Goal: Task Accomplishment & Management: Use online tool/utility

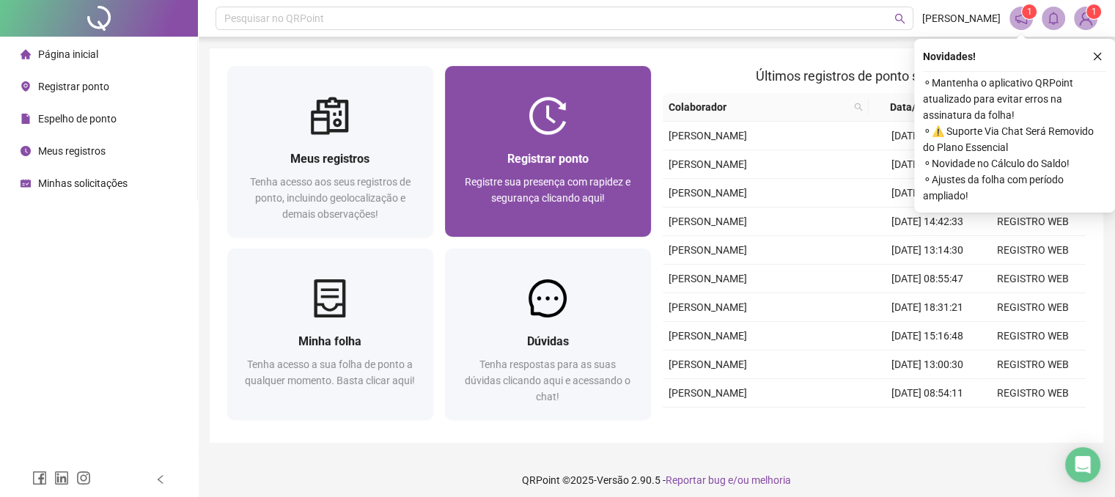
click at [575, 195] on span "Registre sua presença com rapidez e segurança clicando aqui!" at bounding box center [548, 190] width 166 height 28
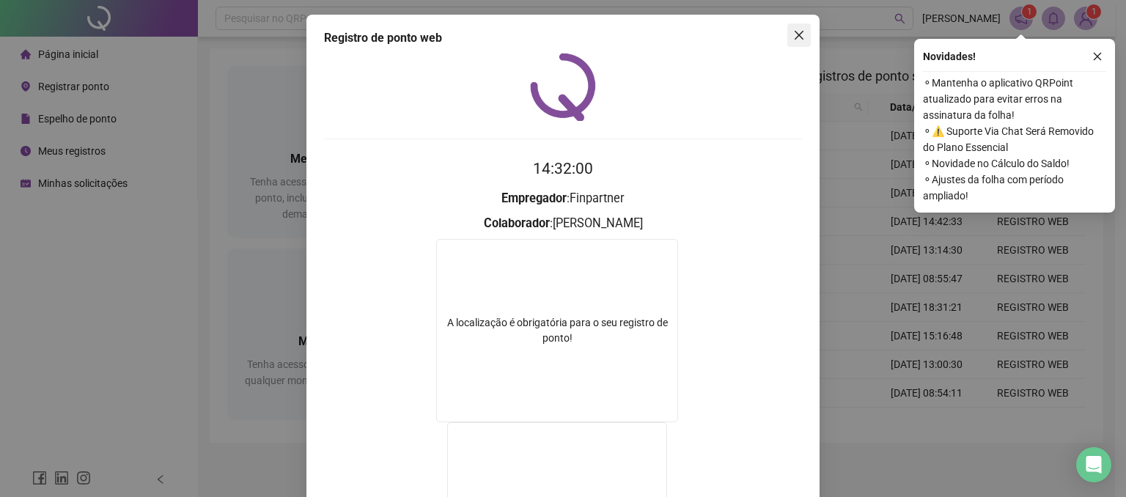
click at [793, 33] on icon "close" at bounding box center [799, 35] width 12 height 12
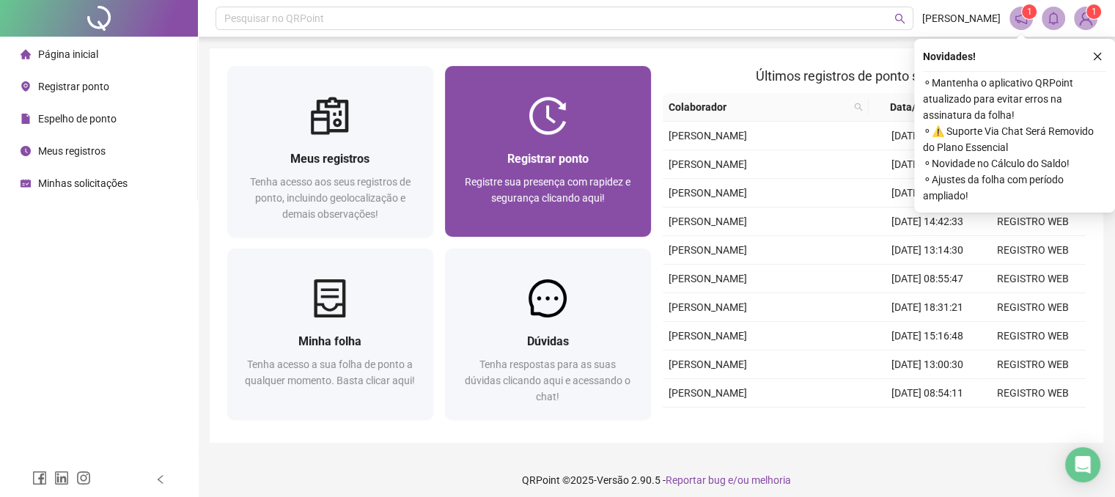
click at [580, 171] on div "Registrar ponto Registre sua presença com rapidez e segurança clicando aqui!" at bounding box center [547, 186] width 171 height 73
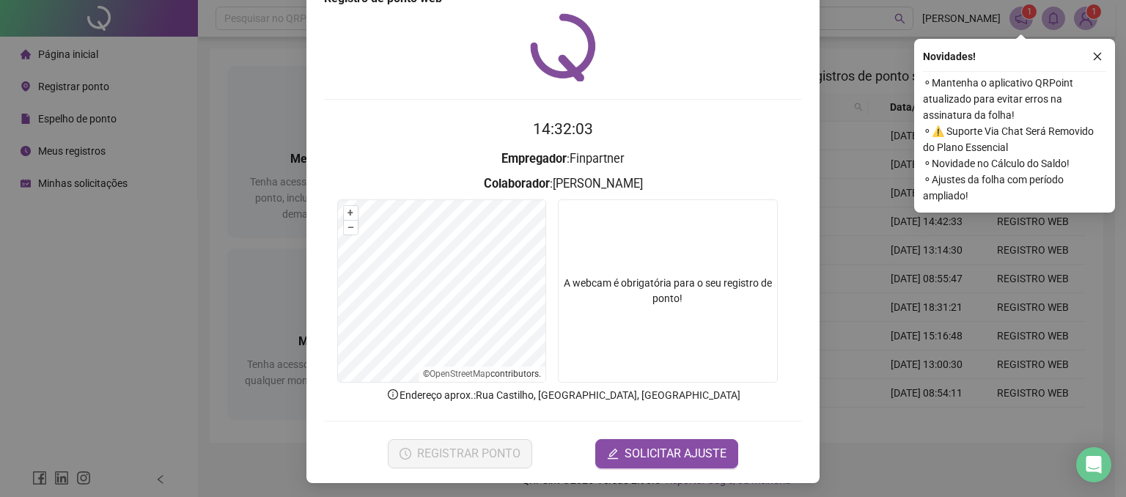
scroll to position [42, 0]
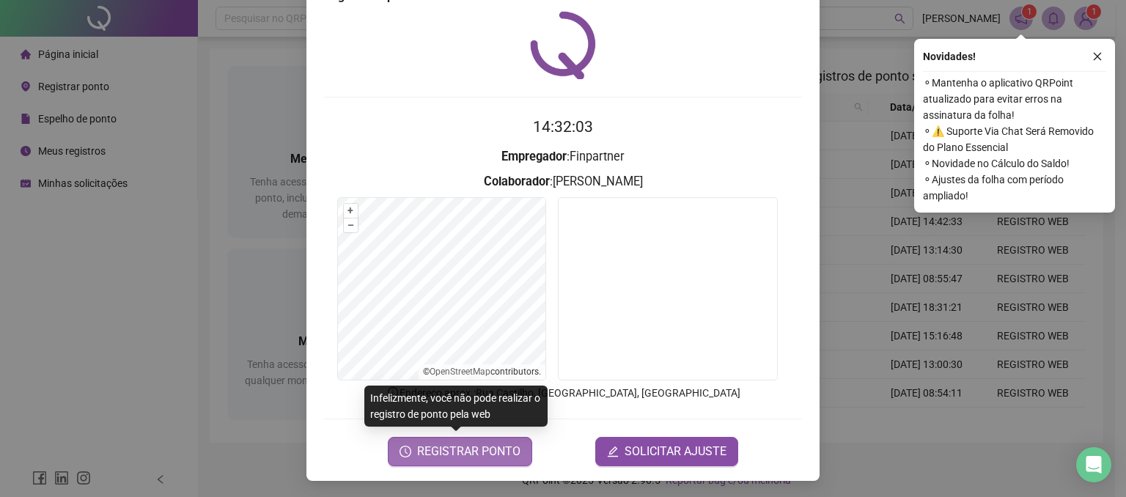
click at [464, 453] on span "REGISTRAR PONTO" at bounding box center [468, 452] width 103 height 18
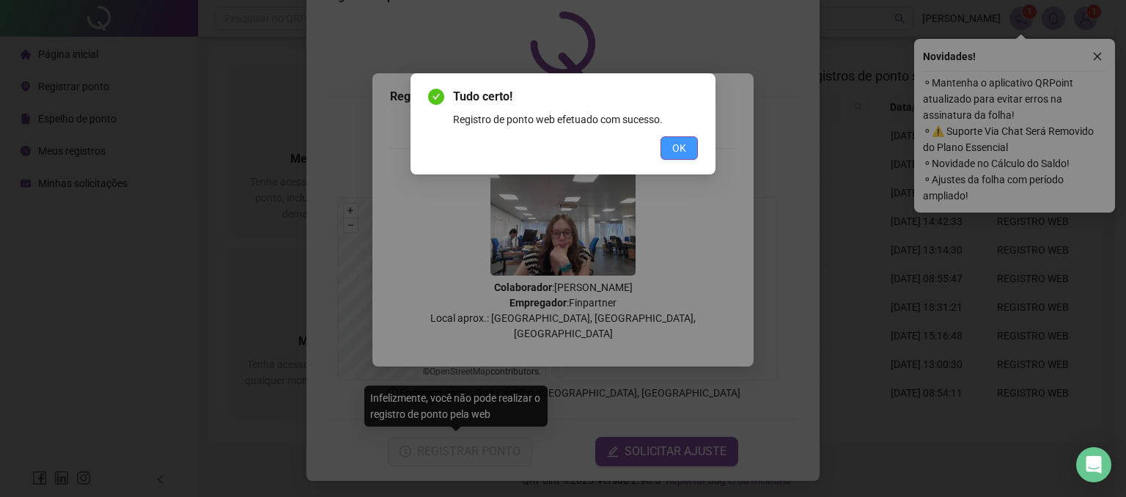
click at [664, 141] on button "OK" at bounding box center [678, 147] width 37 height 23
